Goal: Information Seeking & Learning: Learn about a topic

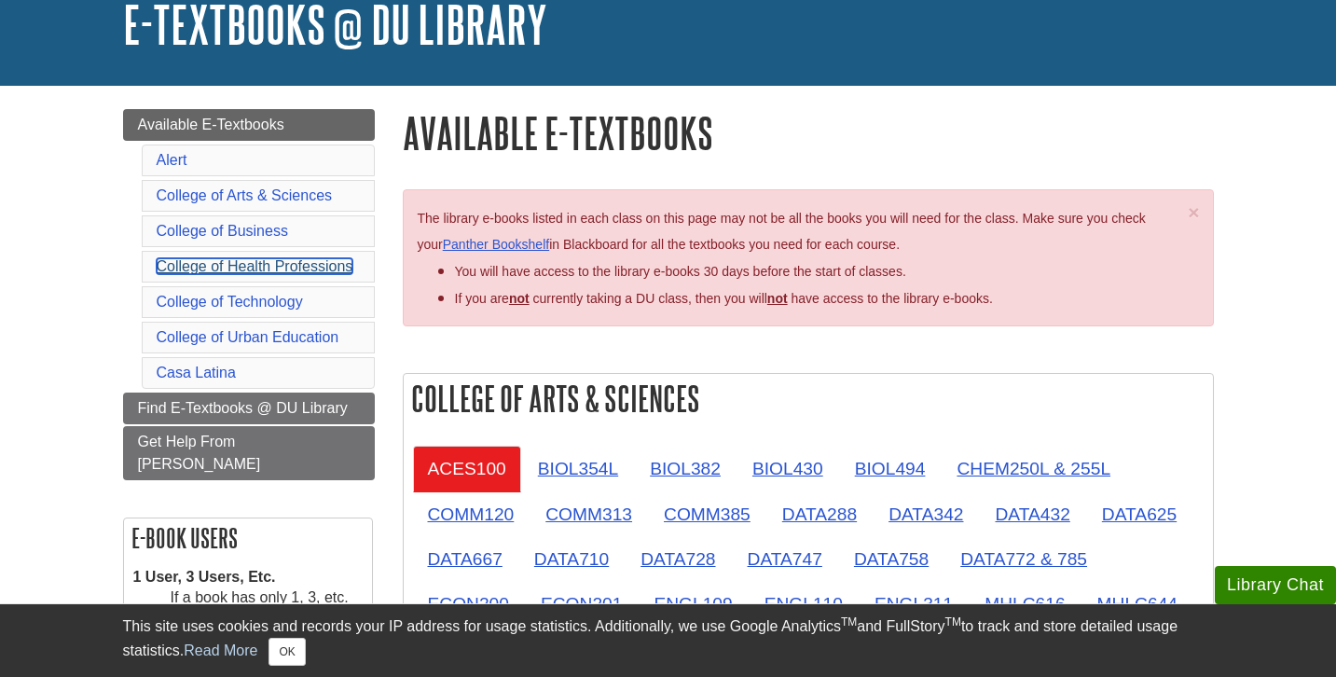
click at [268, 259] on link "College of Health Professions" at bounding box center [255, 266] width 197 height 16
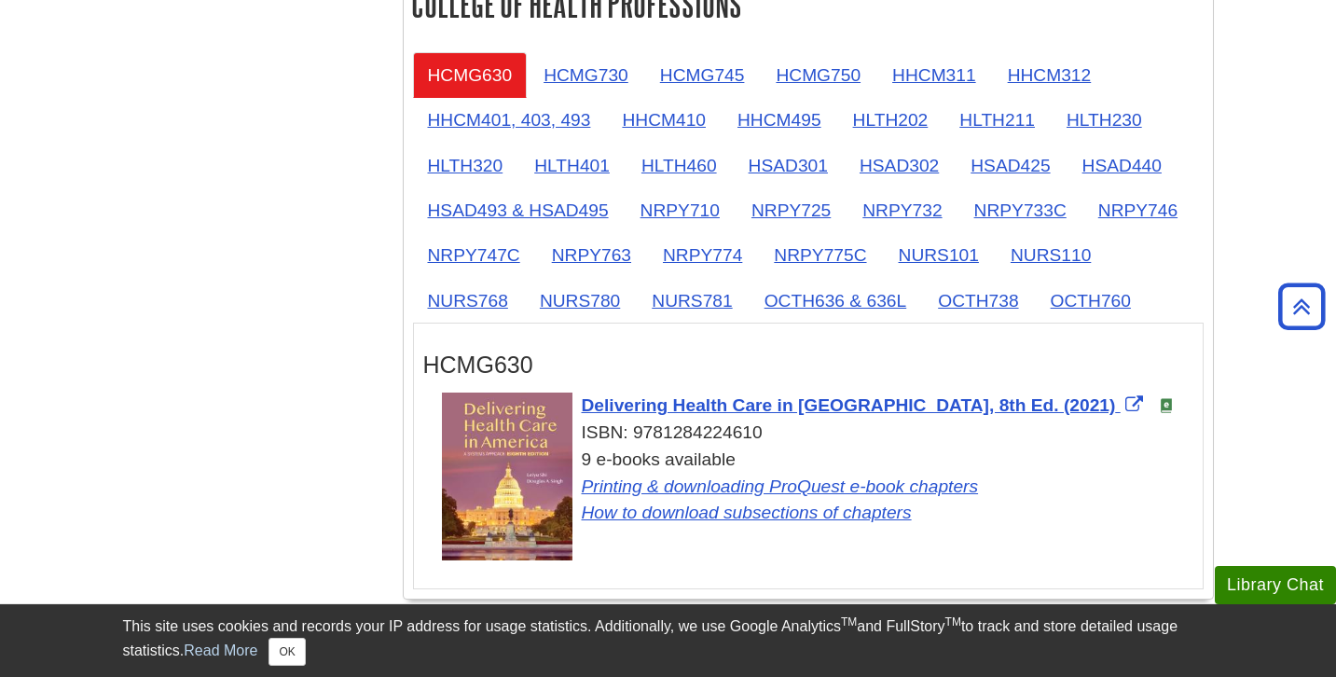
scroll to position [1726, 0]
click at [1091, 310] on link "OCTH760" at bounding box center [1091, 300] width 110 height 46
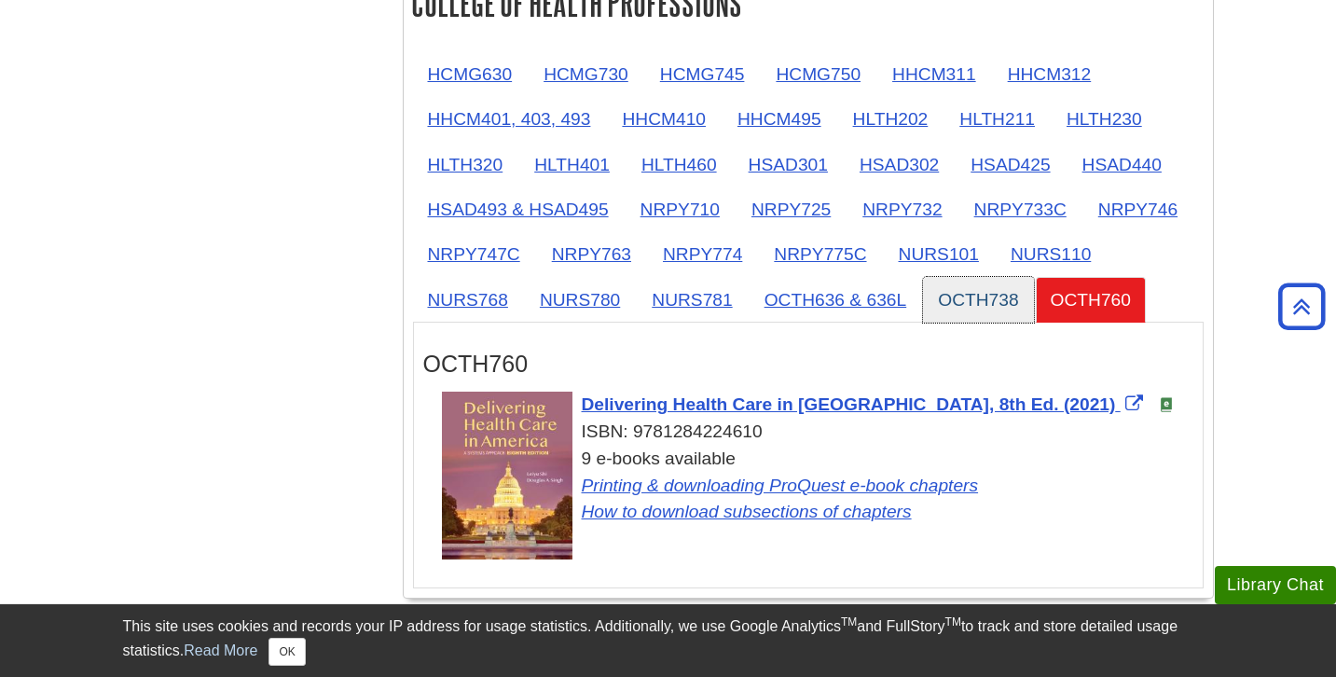
click at [964, 302] on link "OCTH738" at bounding box center [978, 300] width 110 height 46
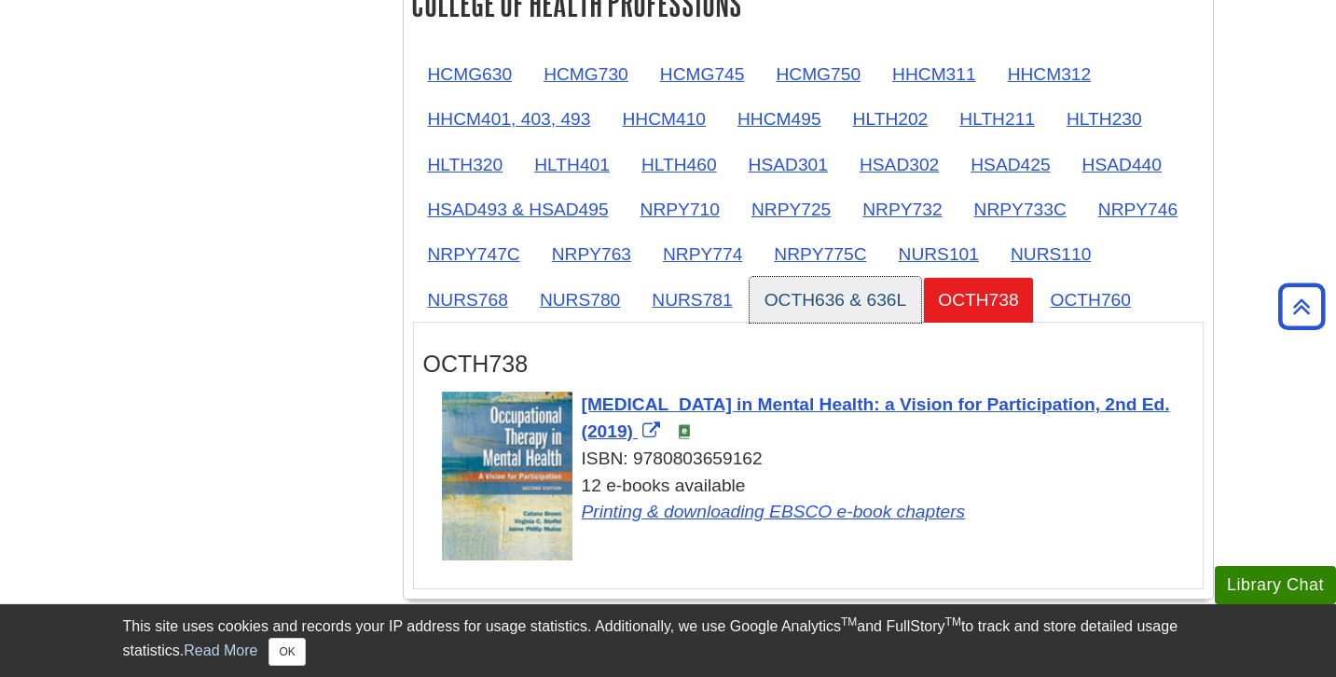
click at [870, 298] on link "OCTH636 & 636L" at bounding box center [835, 300] width 172 height 46
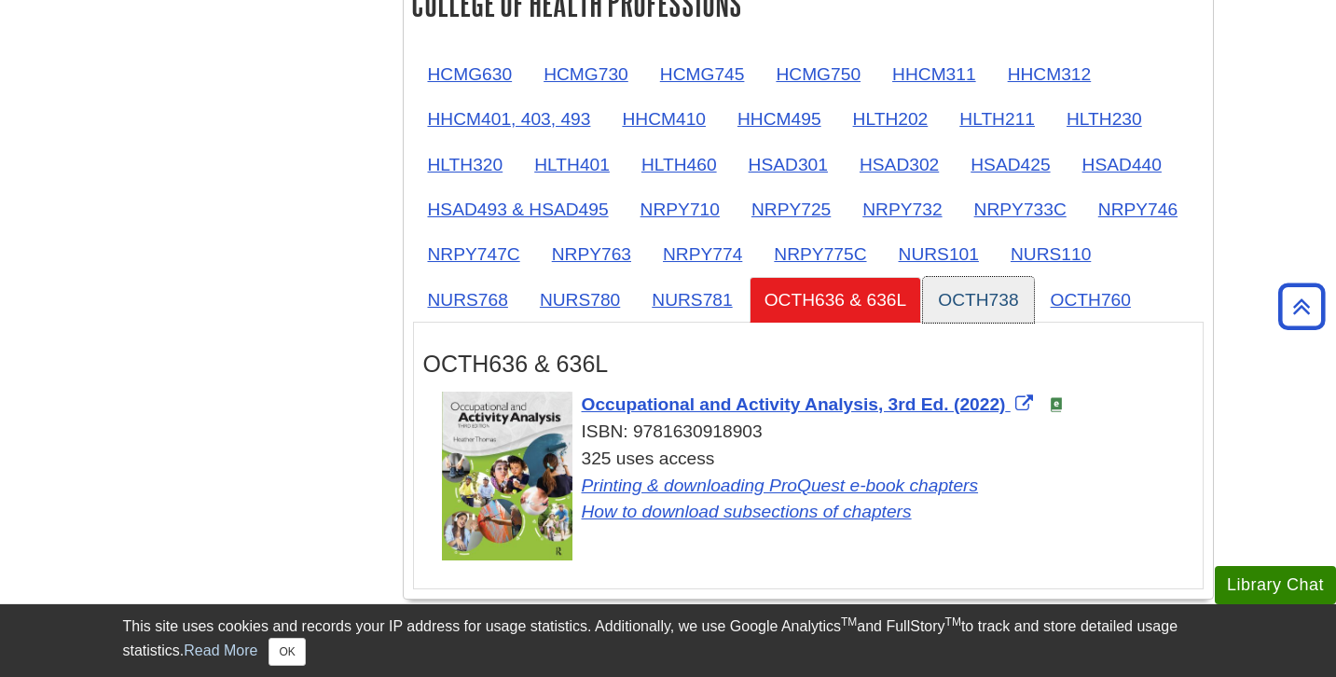
click at [992, 310] on link "OCTH738" at bounding box center [978, 300] width 110 height 46
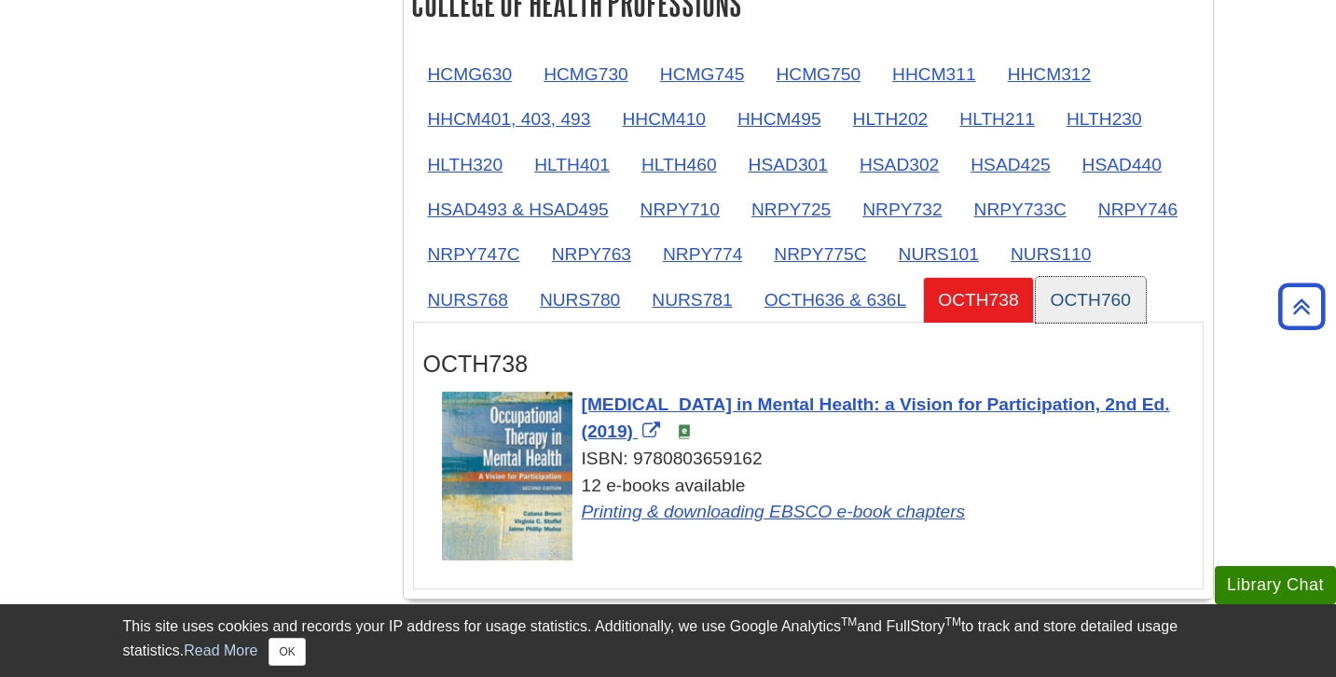
click at [1071, 305] on link "OCTH760" at bounding box center [1091, 300] width 110 height 46
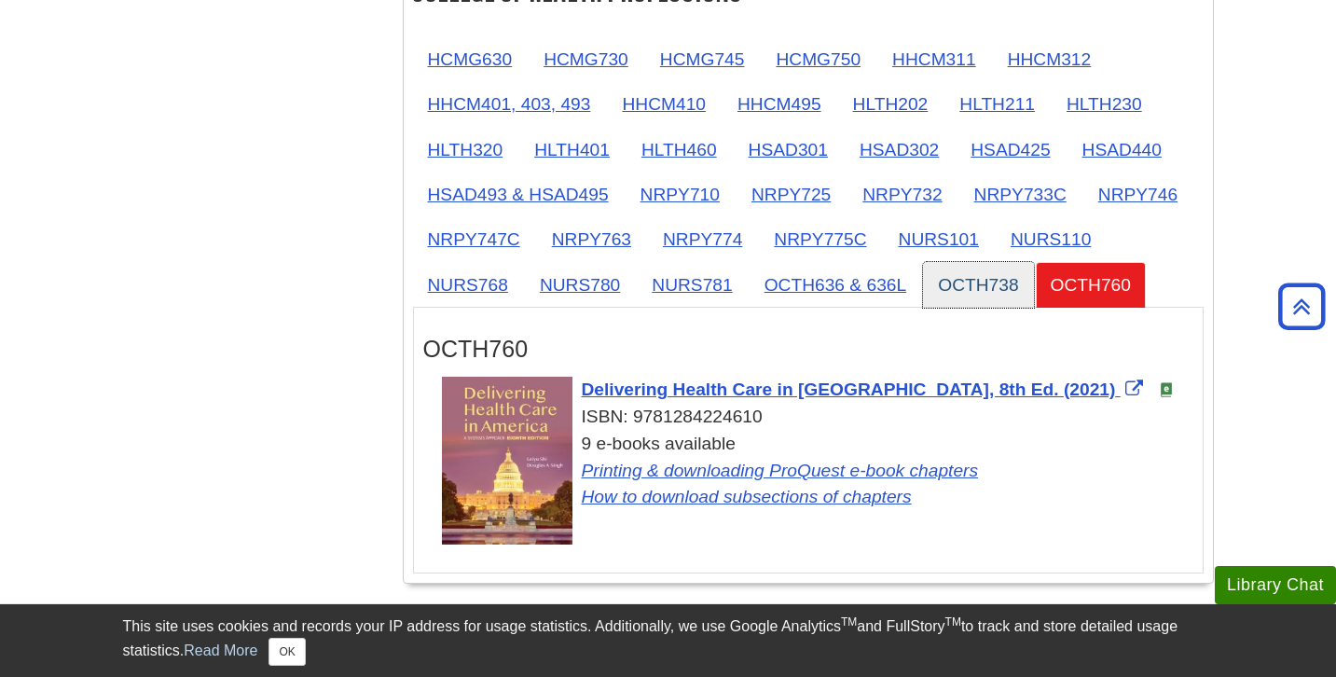
click at [1003, 290] on link "OCTH738" at bounding box center [978, 285] width 110 height 46
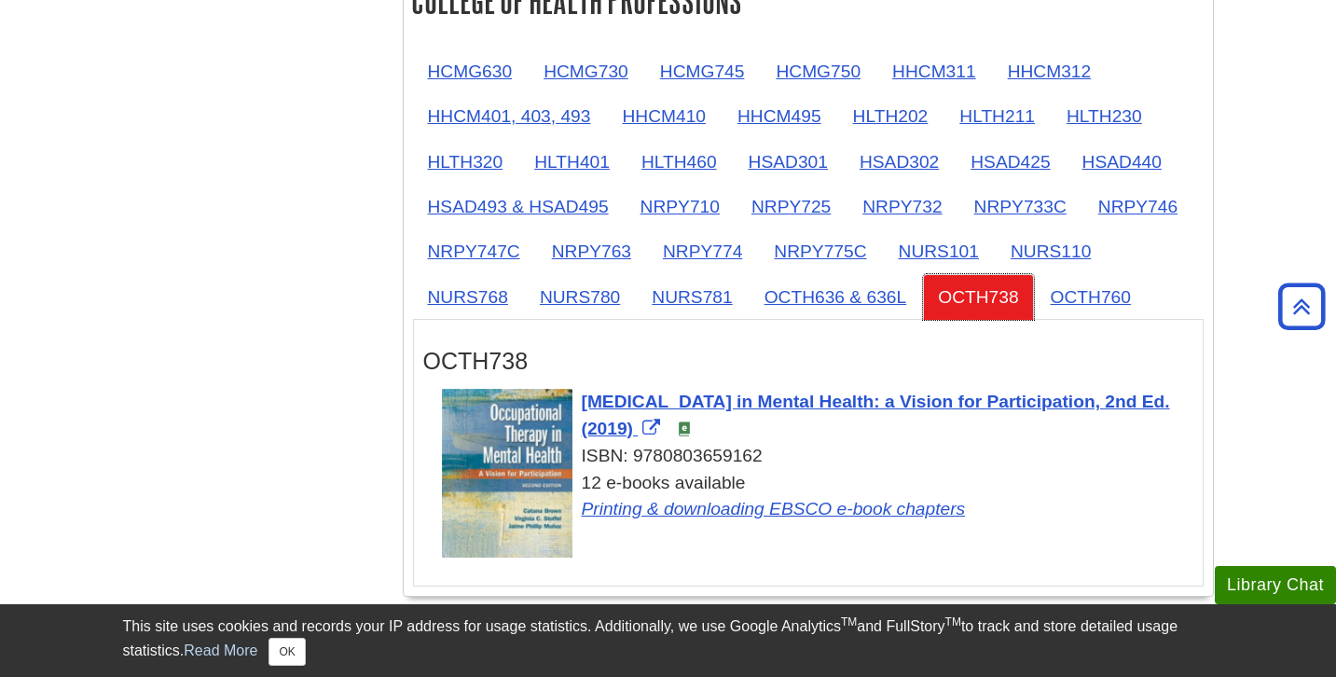
scroll to position [1171, 0]
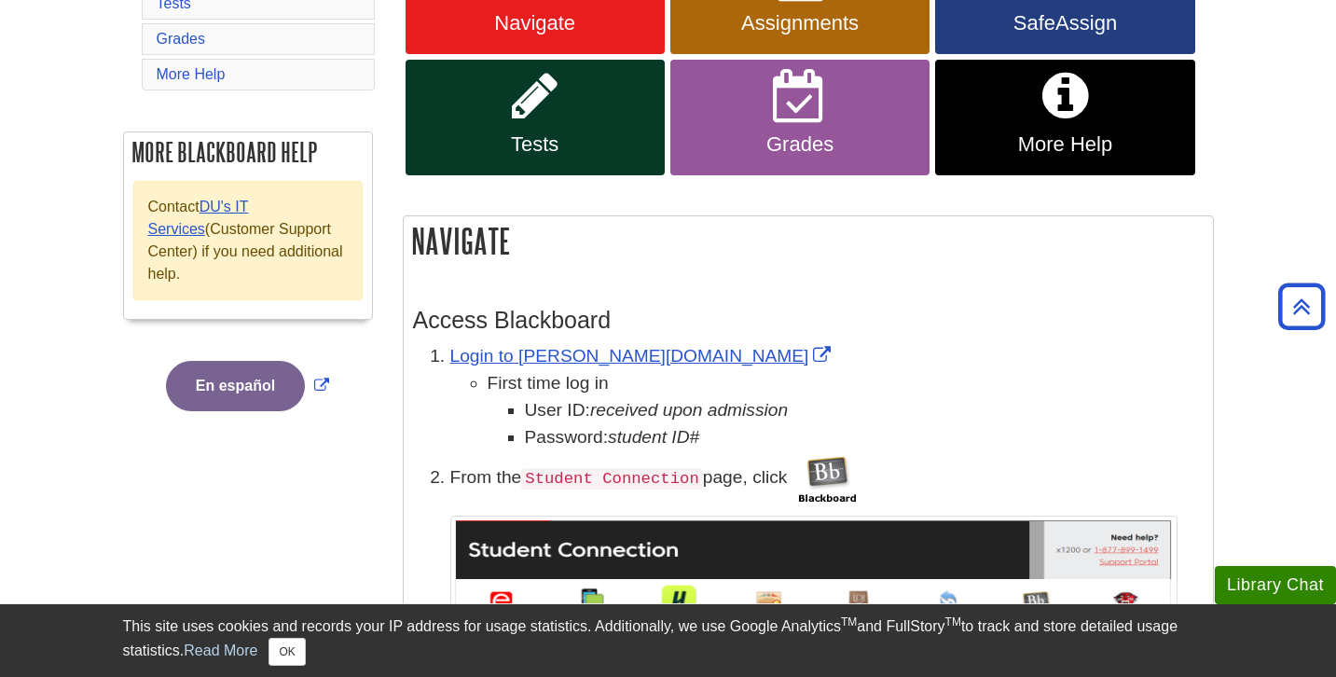
scroll to position [359, 0]
